Goal: Task Accomplishment & Management: Use online tool/utility

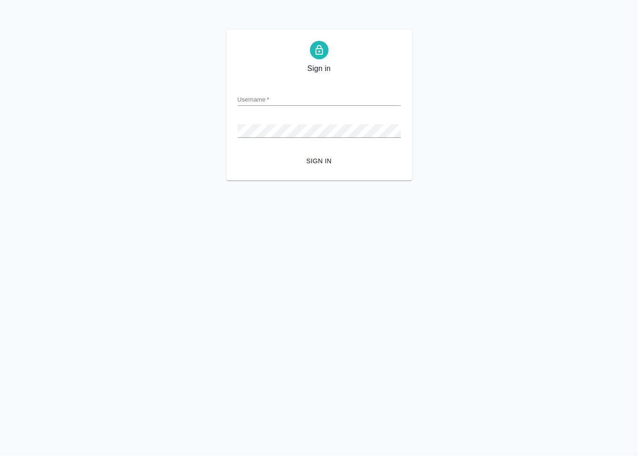
drag, startPoint x: 328, startPoint y: 89, endPoint x: 324, endPoint y: 92, distance: 5.2
click at [327, 89] on div "Username   *" at bounding box center [319, 95] width 163 height 20
click at [320, 94] on input "Username   *" at bounding box center [319, 99] width 163 height 13
drag, startPoint x: 289, startPoint y: 122, endPoint x: 290, endPoint y: 148, distance: 26.1
click at [288, 180] on div at bounding box center [319, 180] width 638 height 0
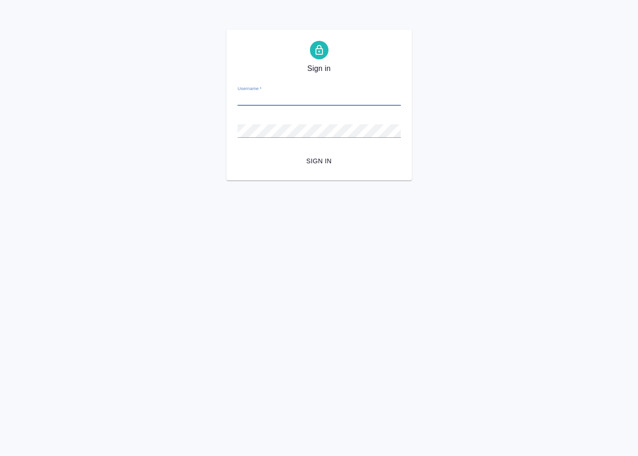
type input "p.mukhin@awatera.com"
click at [299, 157] on span "Sign in" at bounding box center [319, 161] width 148 height 12
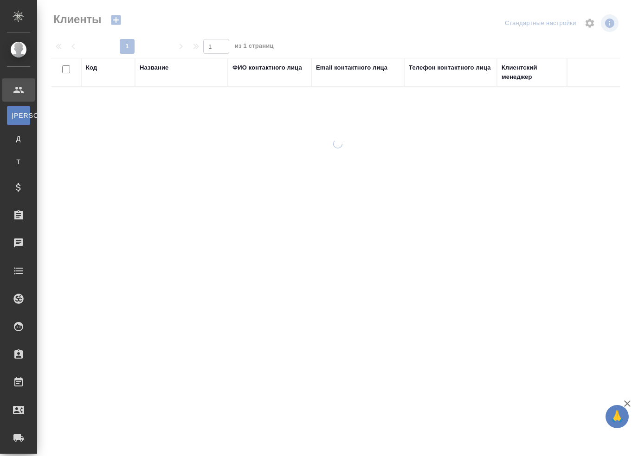
select select "RU"
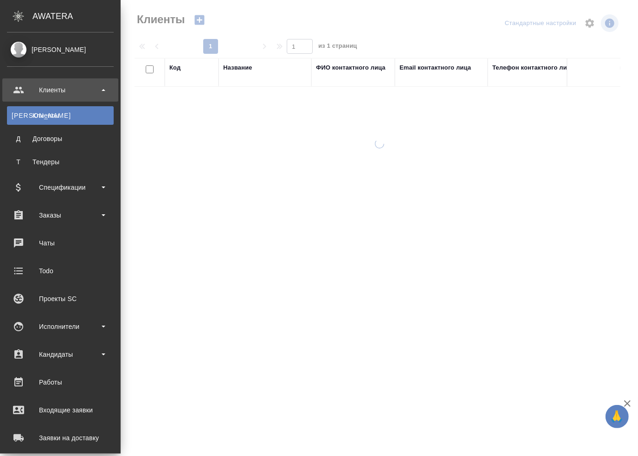
scroll to position [148, 0]
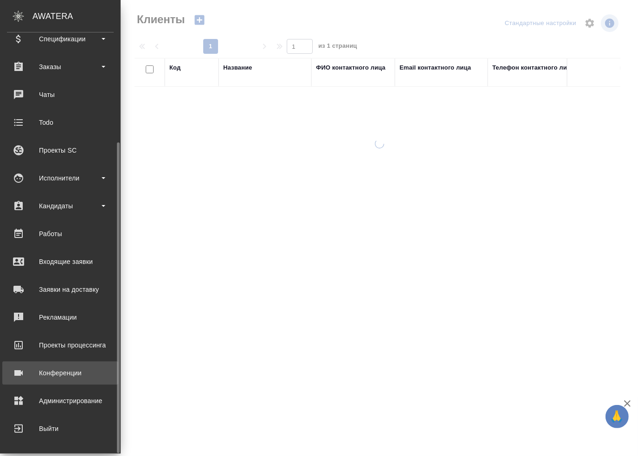
click at [58, 372] on div "Конференции" at bounding box center [60, 373] width 107 height 14
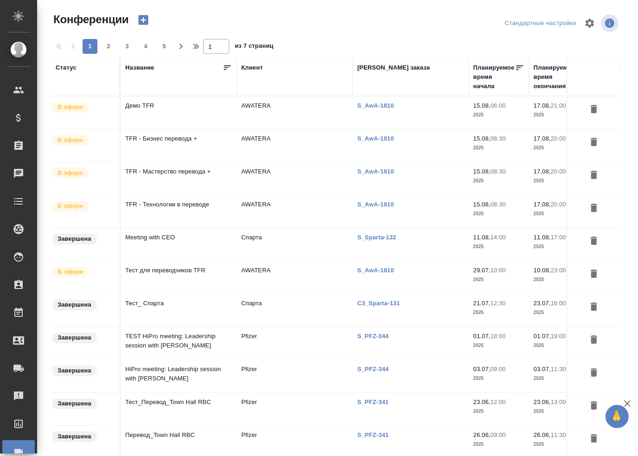
type input "Мухин Павел"
click at [171, 107] on td "Демо TFR" at bounding box center [179, 113] width 116 height 32
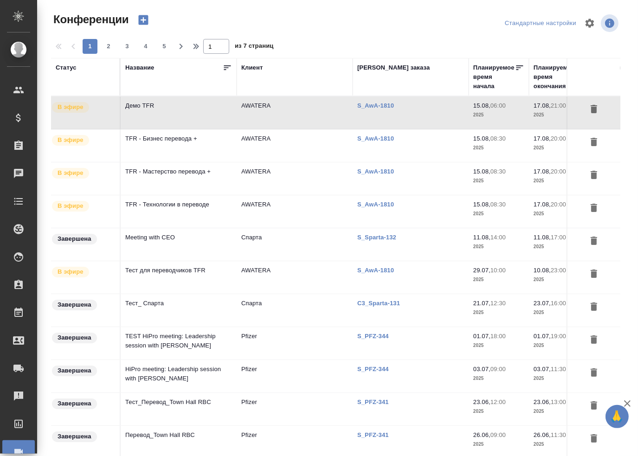
click at [171, 107] on td "Демо TFR" at bounding box center [179, 113] width 116 height 32
click at [170, 106] on td "Демо TFR" at bounding box center [179, 113] width 116 height 32
click at [183, 105] on td "Демо TFR" at bounding box center [179, 113] width 116 height 32
click at [257, 129] on td "AWATERA" at bounding box center [295, 113] width 116 height 32
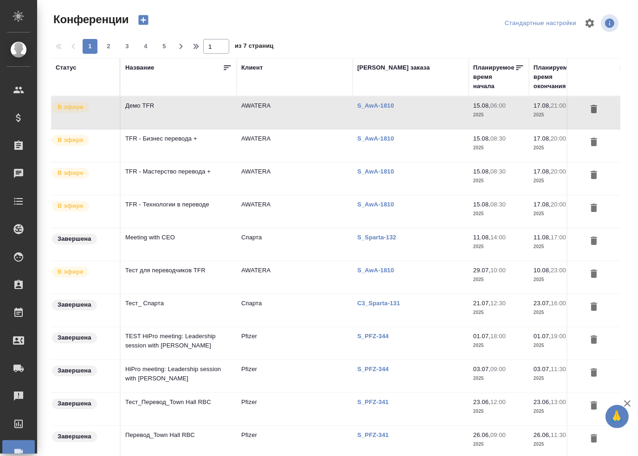
click at [257, 129] on td "AWATERA" at bounding box center [295, 113] width 116 height 32
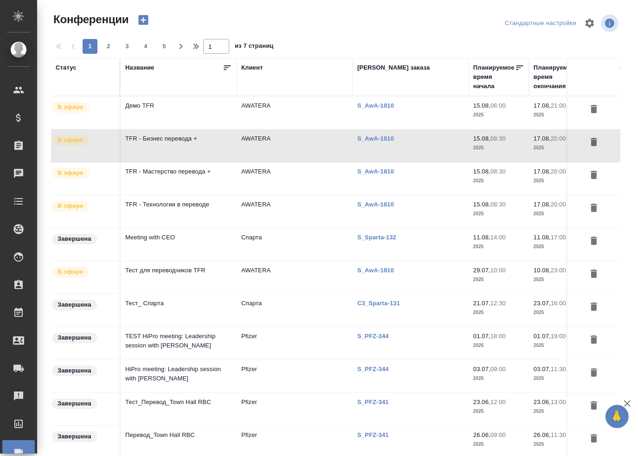
click at [258, 129] on td "AWATERA" at bounding box center [295, 113] width 116 height 32
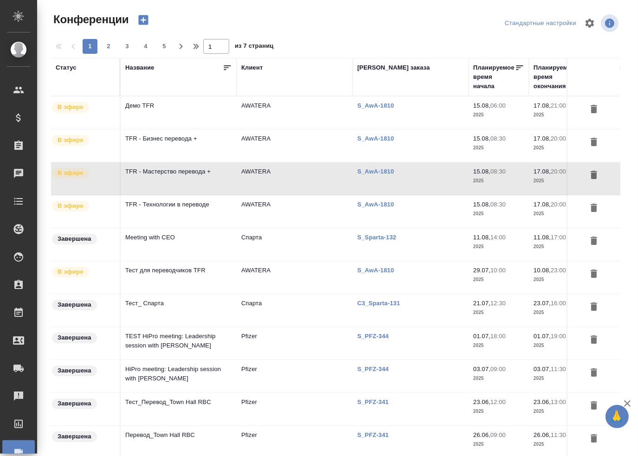
click at [258, 129] on td "AWATERA" at bounding box center [295, 113] width 116 height 32
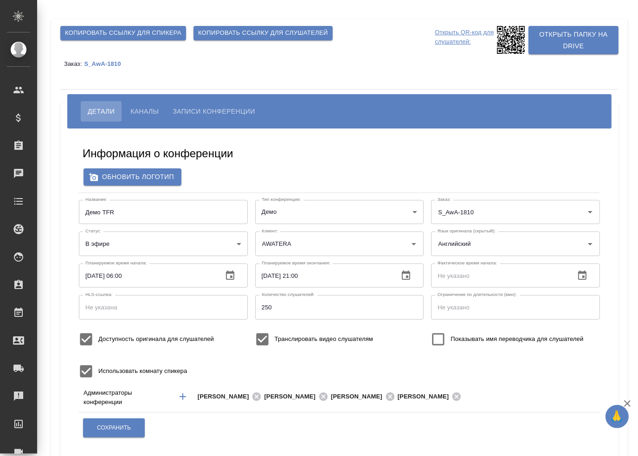
type input "AWATERA"
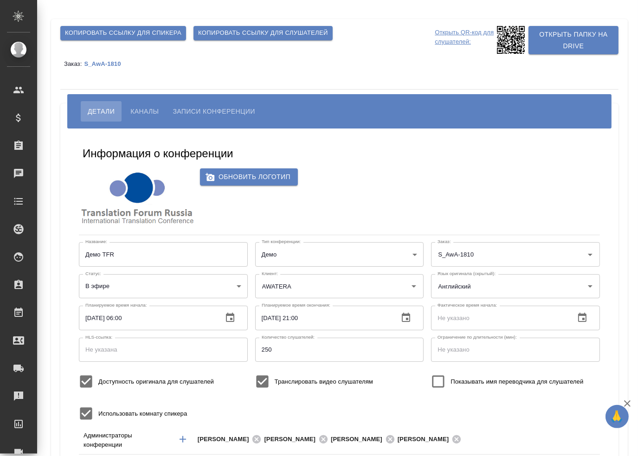
type input "Английский"
click at [256, 32] on span "Копировать ссылку для слушателей" at bounding box center [263, 33] width 130 height 11
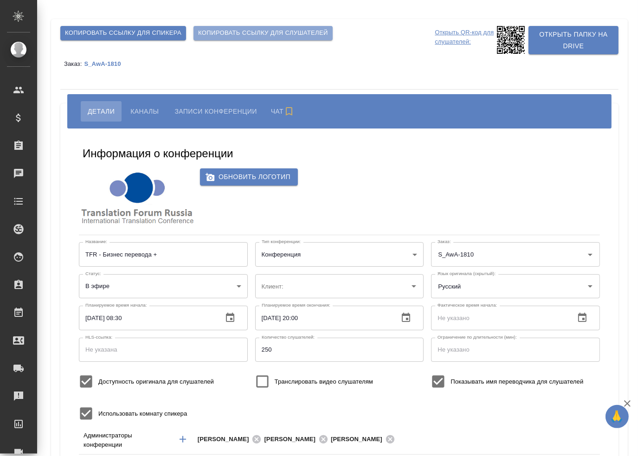
click at [269, 31] on span "Копировать ссылку для слушателей" at bounding box center [263, 33] width 130 height 11
type input "AWATERA"
click at [245, 29] on span "Копировать ссылку для слушателей" at bounding box center [263, 33] width 130 height 11
type input "AWATERA"
